Goal: Find specific page/section: Find specific page/section

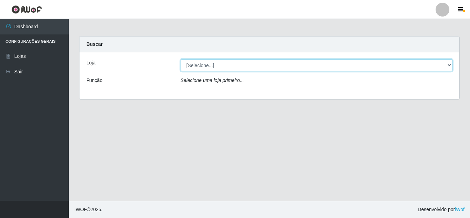
drag, startPoint x: 266, startPoint y: 65, endPoint x: 279, endPoint y: 66, distance: 12.5
click at [279, 66] on select "[Selecione...] Queiroz Atacadão - Monte Castelo" at bounding box center [317, 65] width 272 height 12
select select "462"
click at [181, 59] on select "[Selecione...] Queiroz Atacadão - Monte Castelo" at bounding box center [317, 65] width 272 height 12
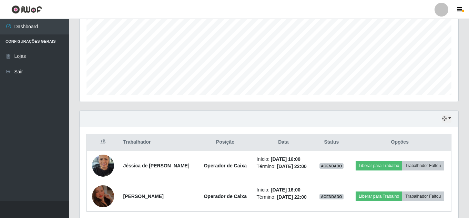
scroll to position [172, 0]
